Goal: Task Accomplishment & Management: Complete application form

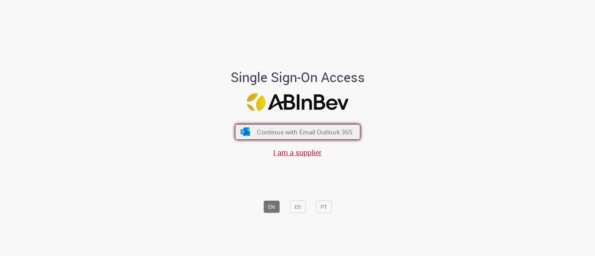
click at [274, 136] on span "Continue with Email Outlook 365" at bounding box center [305, 132] width 96 height 9
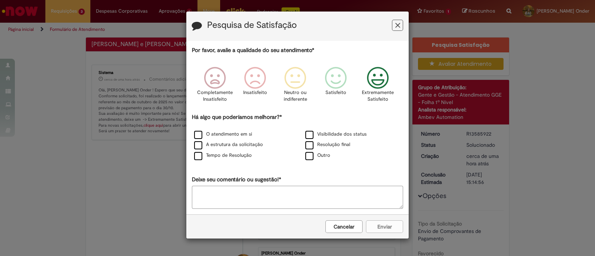
click at [373, 89] on icon "Feedback" at bounding box center [378, 78] width 28 height 22
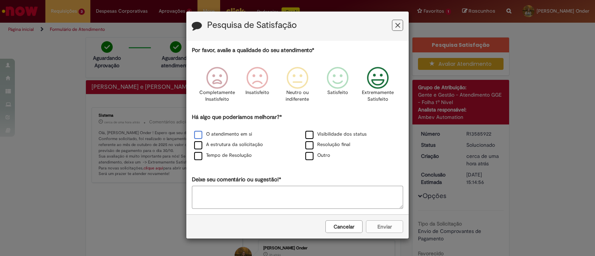
click at [228, 132] on label "O atendimento em si" at bounding box center [223, 134] width 58 height 7
click at [375, 227] on button "Enviar" at bounding box center [384, 227] width 37 height 13
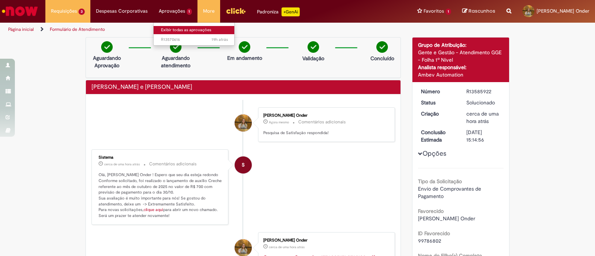
click at [172, 29] on link "Exibir todas as aprovações" at bounding box center [195, 30] width 82 height 8
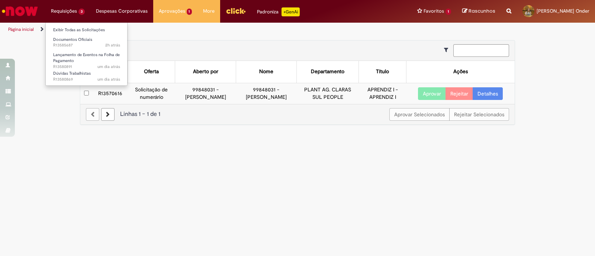
click at [71, 5] on li "Requisições 3 Exibir Todas as Solicitações Documentos Oficiais 2h atrás 2 horas…" at bounding box center [67, 11] width 45 height 22
click at [78, 27] on link "Exibir Todas as Solicitações" at bounding box center [87, 30] width 82 height 8
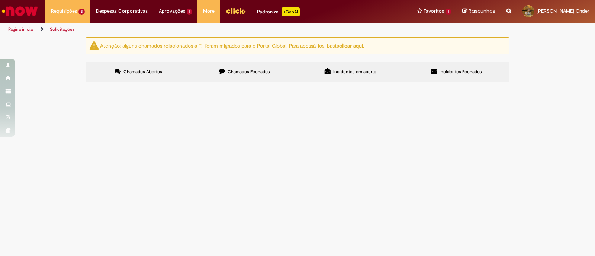
click at [0, 0] on span "Solicito desconto de salário dos dias acima cfme suspensão" at bounding box center [0, 0] width 0 height 0
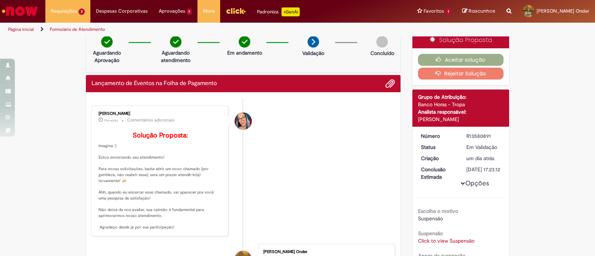
scroll to position [6, 0]
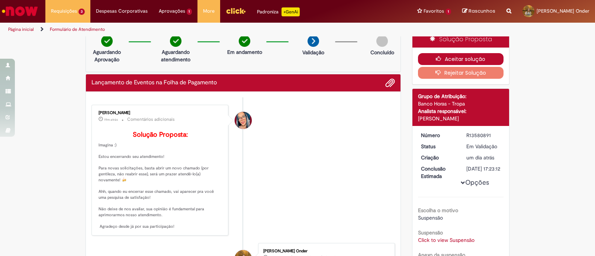
click at [437, 56] on icon "button" at bounding box center [440, 58] width 9 height 5
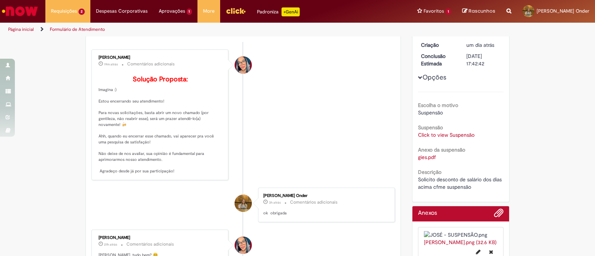
scroll to position [0, 0]
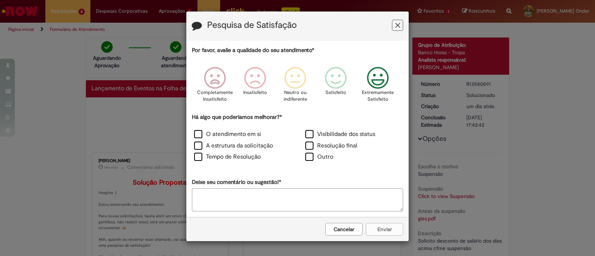
click at [372, 75] on icon "Feedback" at bounding box center [378, 78] width 28 height 22
click at [218, 133] on label "O atendimento em si" at bounding box center [227, 134] width 67 height 9
click at [379, 232] on button "Enviar" at bounding box center [384, 229] width 37 height 13
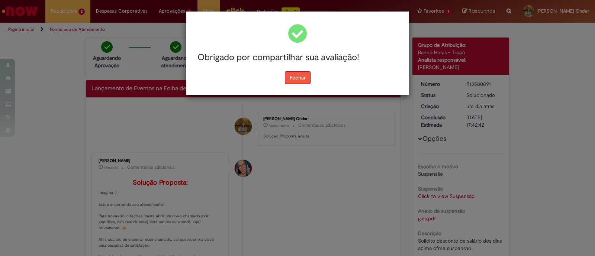
click at [298, 77] on button "Fechar" at bounding box center [298, 77] width 26 height 13
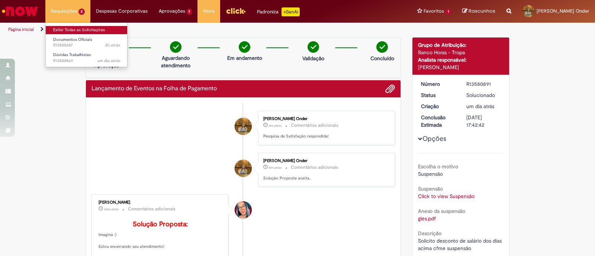
click at [92, 29] on link "Exibir Todas as Solicitações" at bounding box center [87, 30] width 82 height 8
